Goal: Task Accomplishment & Management: Use online tool/utility

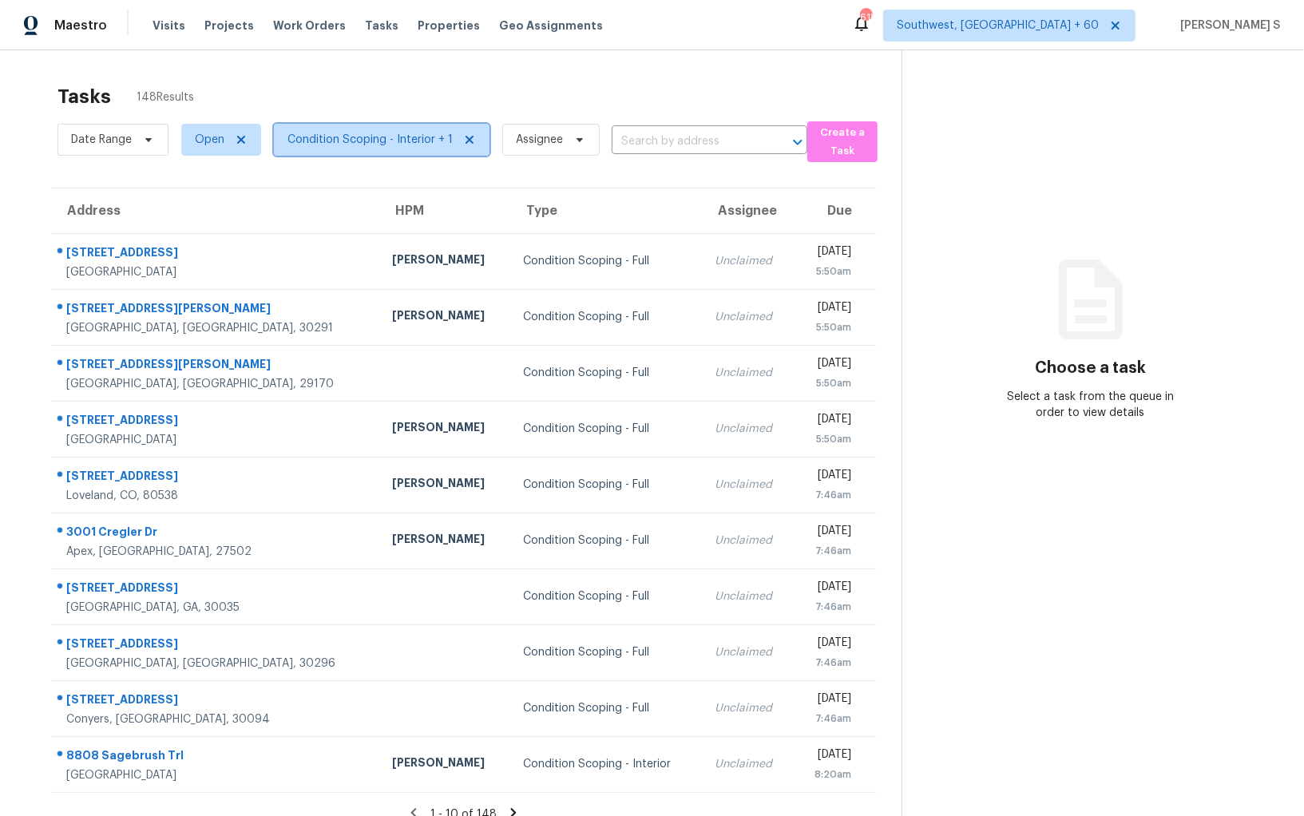
click at [383, 133] on span "Condition Scoping - Interior + 1" at bounding box center [370, 140] width 165 height 16
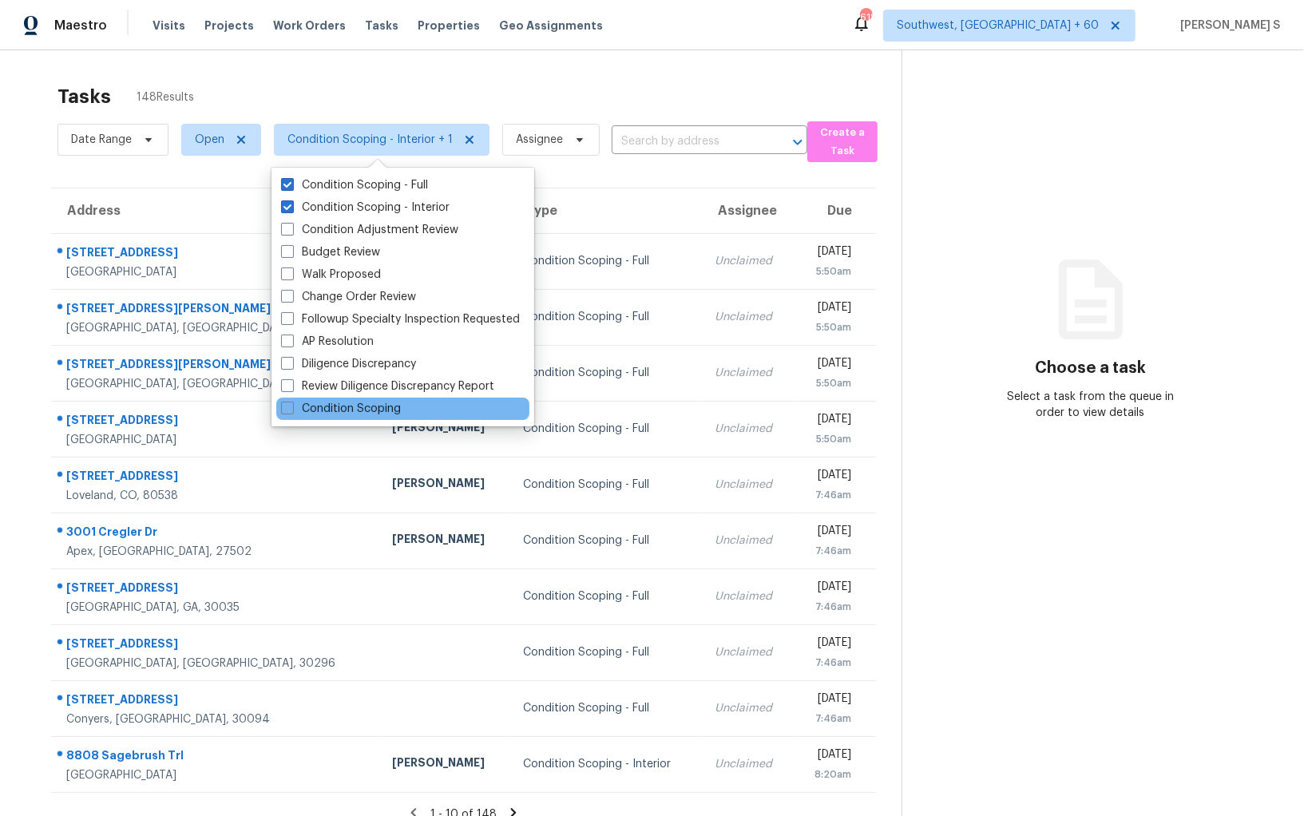
click at [370, 399] on div "Condition Scoping" at bounding box center [402, 409] width 253 height 22
click at [324, 411] on label "Condition Scoping" at bounding box center [341, 409] width 120 height 16
click at [292, 411] on input "Condition Scoping" at bounding box center [286, 406] width 10 height 10
checkbox input "true"
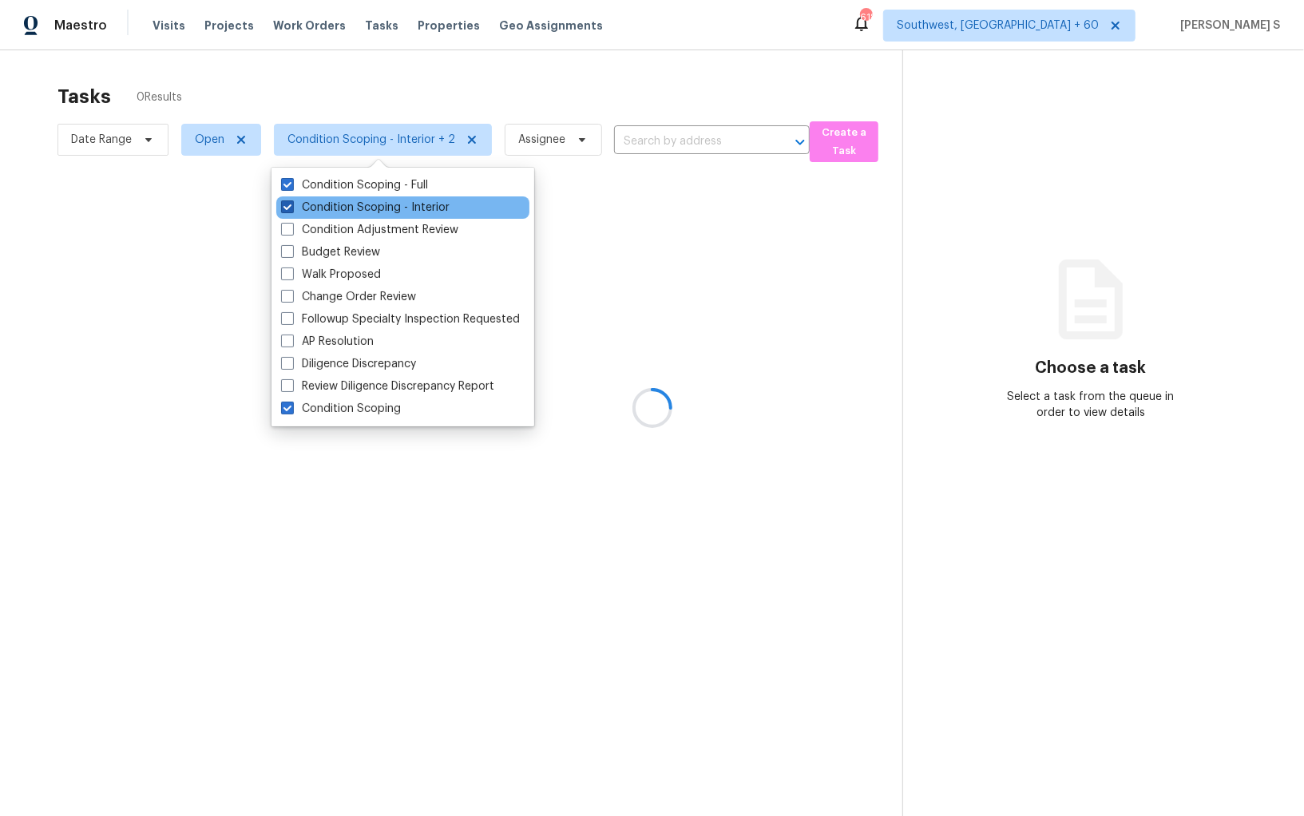
click at [329, 204] on label "Condition Scoping - Interior" at bounding box center [365, 208] width 169 height 16
click at [292, 204] on input "Condition Scoping - Interior" at bounding box center [286, 205] width 10 height 10
checkbox input "false"
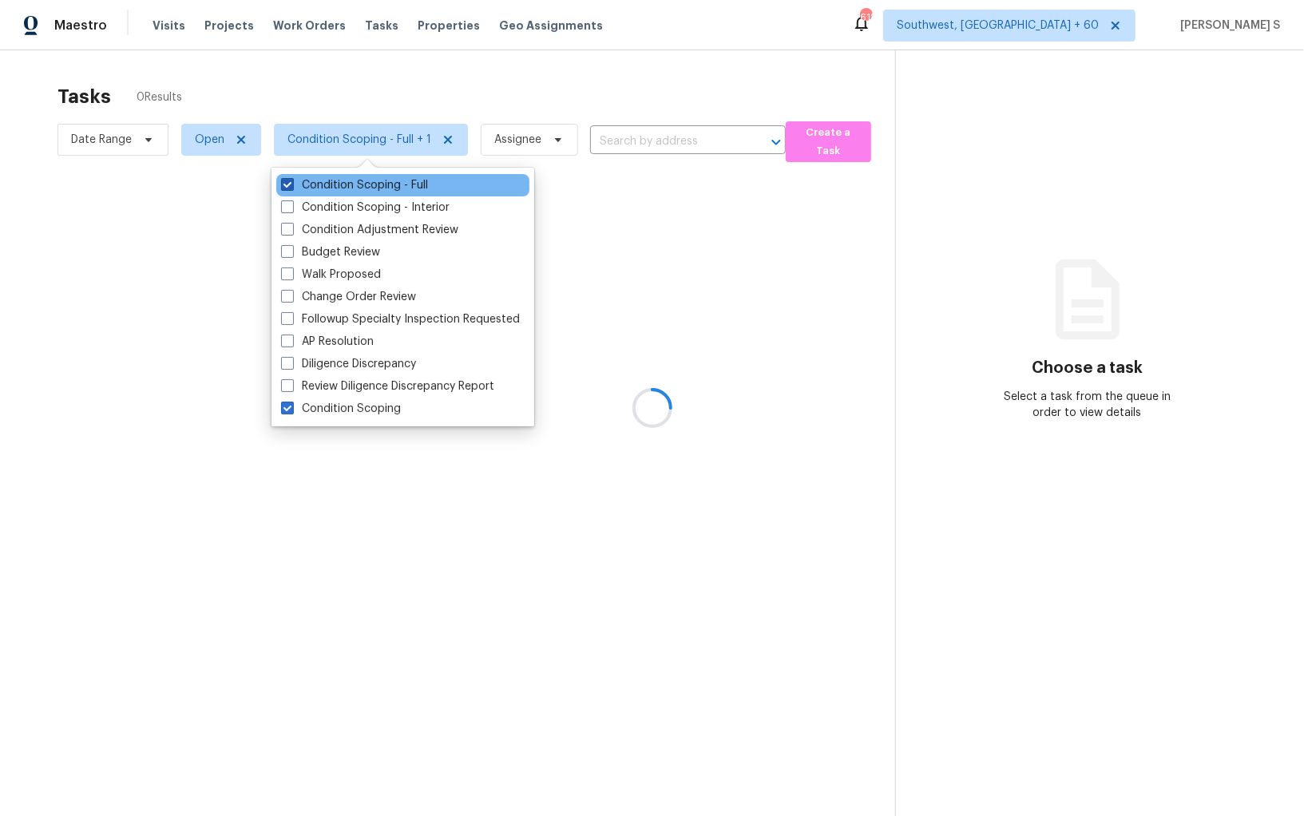
click at [329, 193] on label "Condition Scoping - Full" at bounding box center [354, 185] width 147 height 16
click at [292, 188] on input "Condition Scoping - Full" at bounding box center [286, 182] width 10 height 10
checkbox input "false"
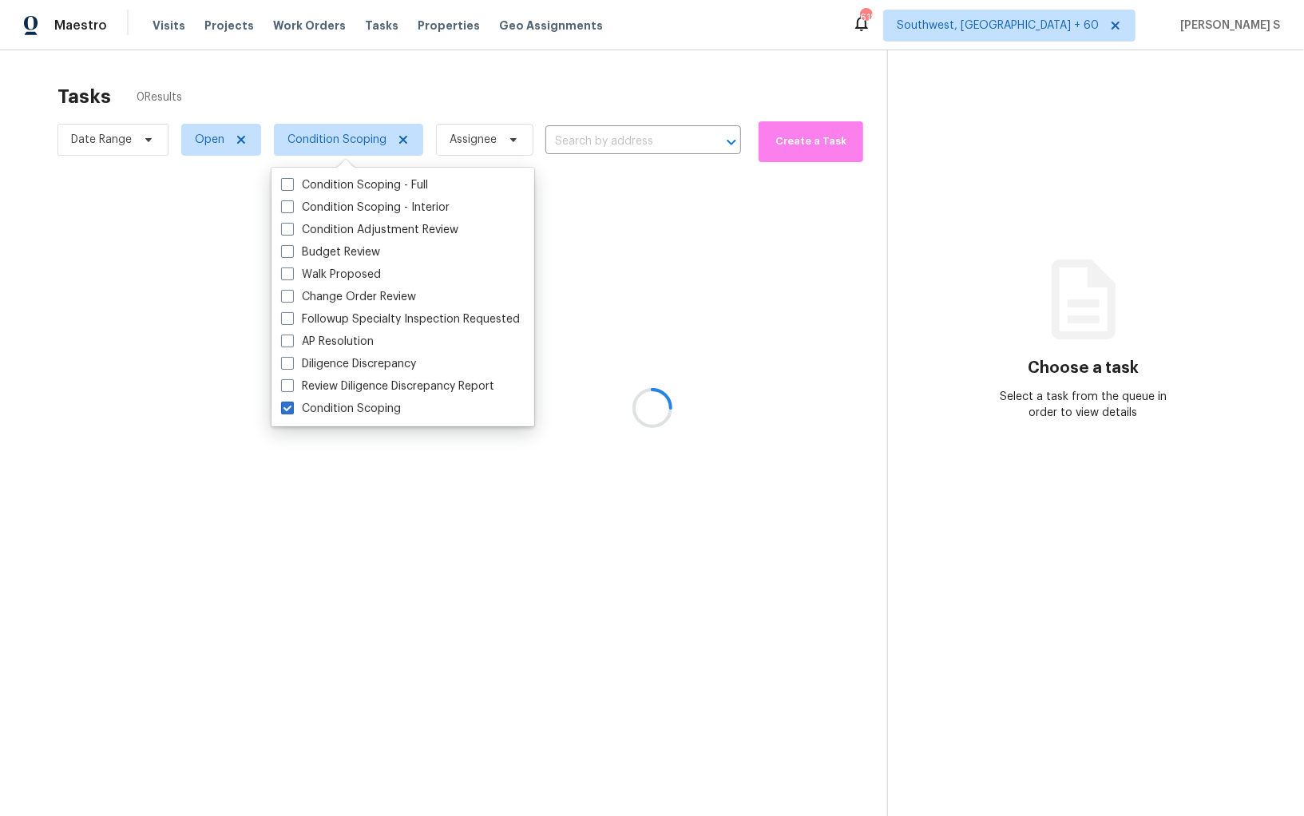
click at [87, 403] on div at bounding box center [652, 408] width 1304 height 816
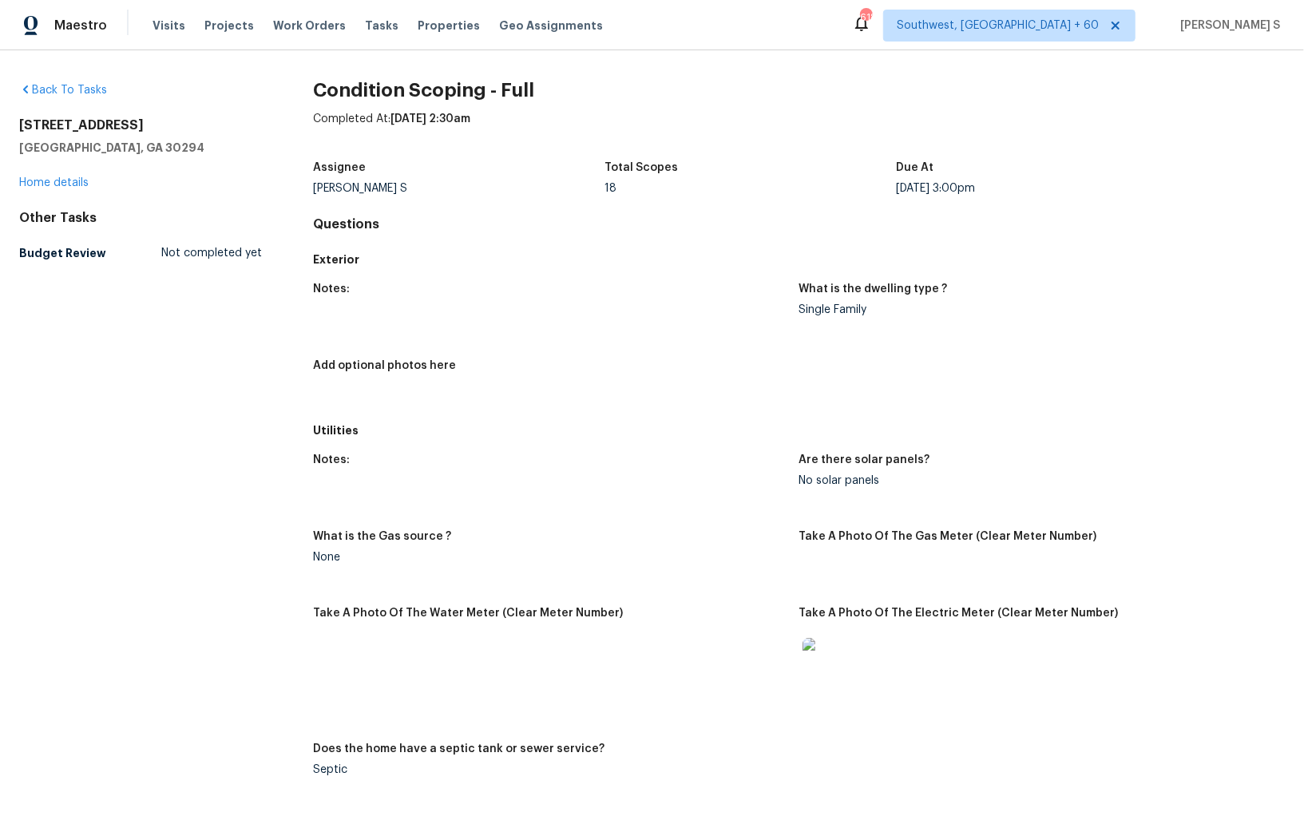
click at [708, 554] on div "None" at bounding box center [549, 557] width 473 height 11
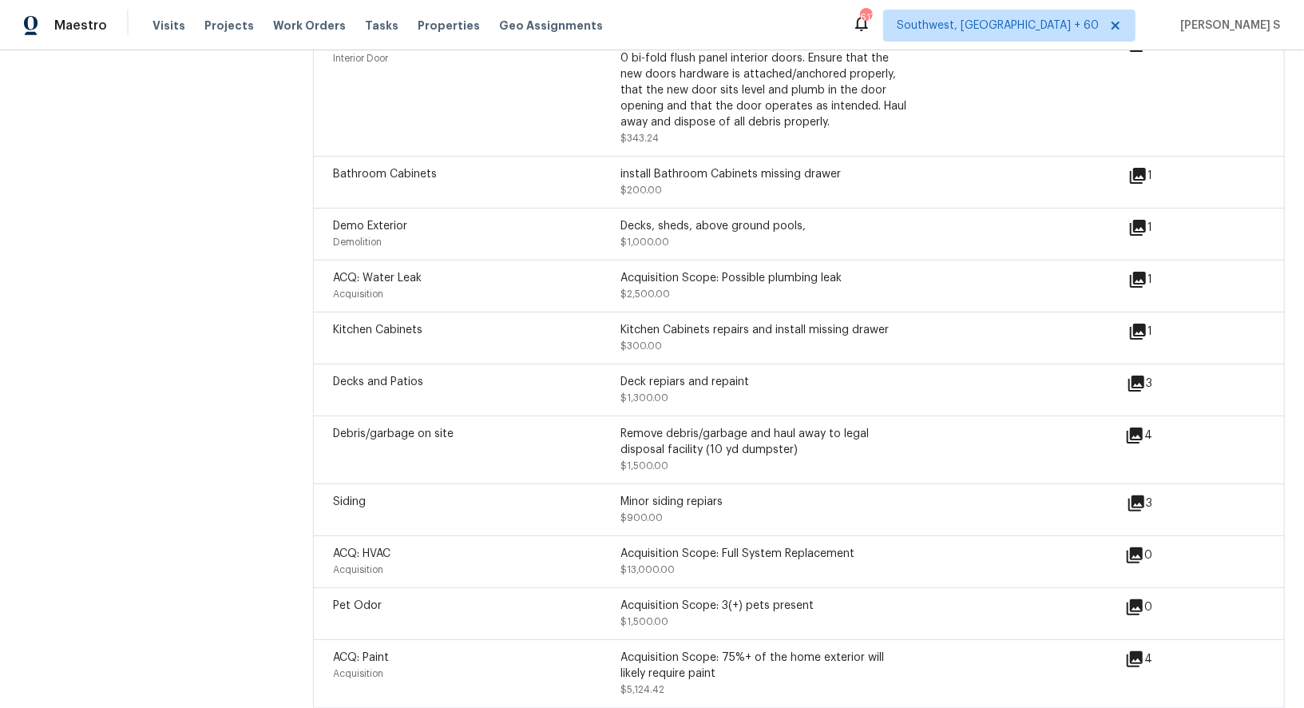
scroll to position [2413, 0]
